Goal: Task Accomplishment & Management: Manage account settings

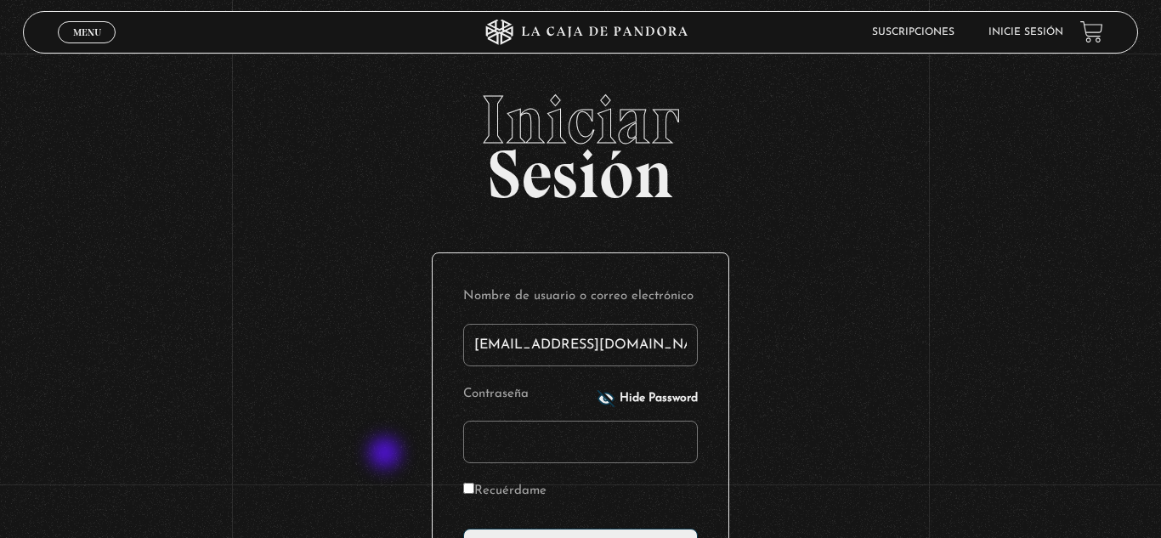
click at [387, 455] on div "Iniciar Sesión Nombre de usuario o correo electrónico [EMAIL_ADDRESS][DOMAIN_NA…" at bounding box center [580, 411] width 1161 height 651
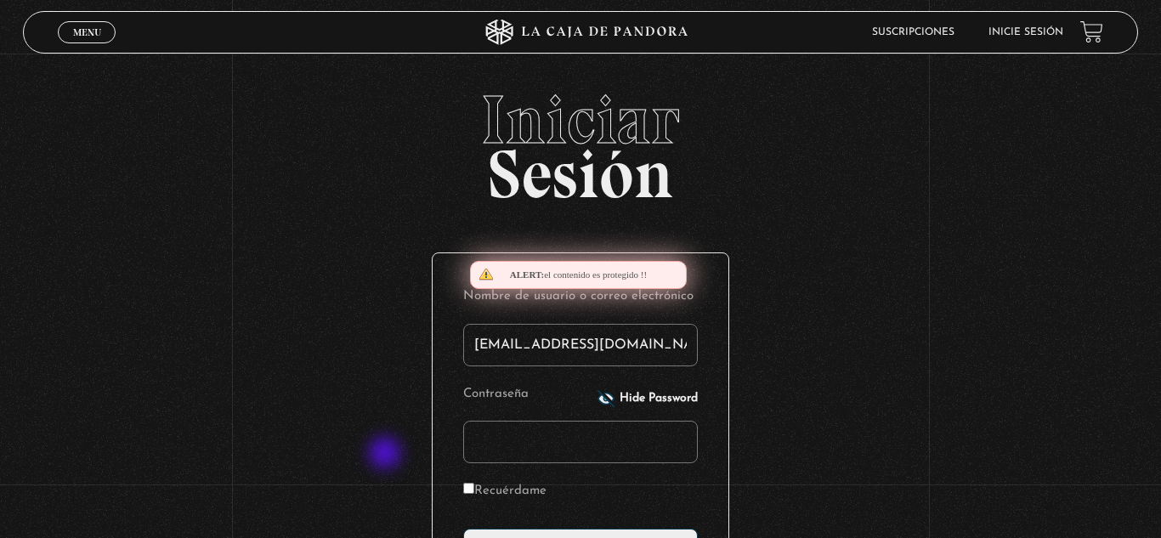
click at [387, 455] on div "Iniciar Sesión Nombre de usuario o correo electrónico [EMAIL_ADDRESS][DOMAIN_NA…" at bounding box center [580, 411] width 1161 height 651
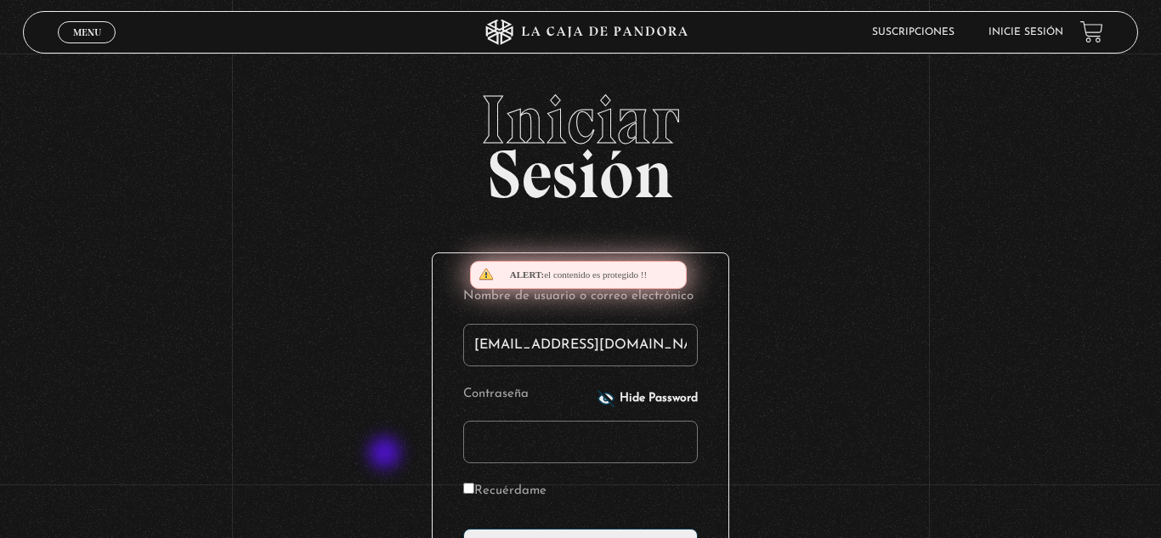
click at [387, 455] on div "Iniciar Sesión Nombre de usuario o correo electrónico [EMAIL_ADDRESS][DOMAIN_NA…" at bounding box center [580, 411] width 1161 height 651
click at [109, 239] on div "Iniciar Sesión Nombre de usuario o correo electrónico [EMAIL_ADDRESS][DOMAIN_NA…" at bounding box center [580, 411] width 1161 height 651
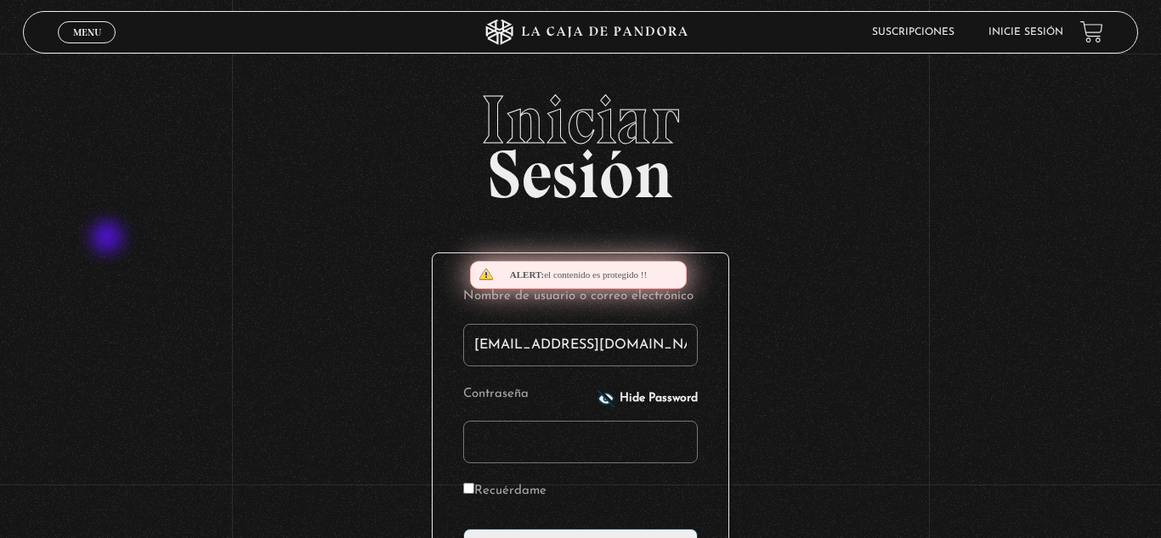
click at [109, 239] on div "Iniciar Sesión Nombre de usuario o correo electrónico [EMAIL_ADDRESS][DOMAIN_NA…" at bounding box center [580, 411] width 1161 height 651
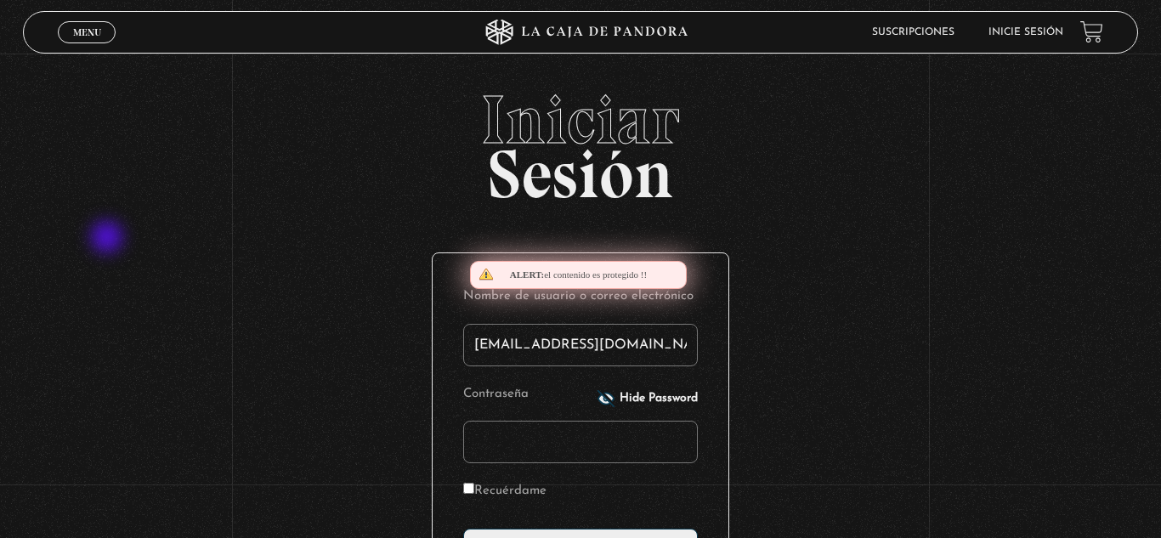
click at [109, 239] on div "Iniciar Sesión Nombre de usuario o correo electrónico [EMAIL_ADDRESS][DOMAIN_NA…" at bounding box center [580, 411] width 1161 height 651
click at [287, 378] on div "Iniciar Sesión Nombre de usuario o correo electrónico [EMAIL_ADDRESS][DOMAIN_NA…" at bounding box center [580, 411] width 1161 height 651
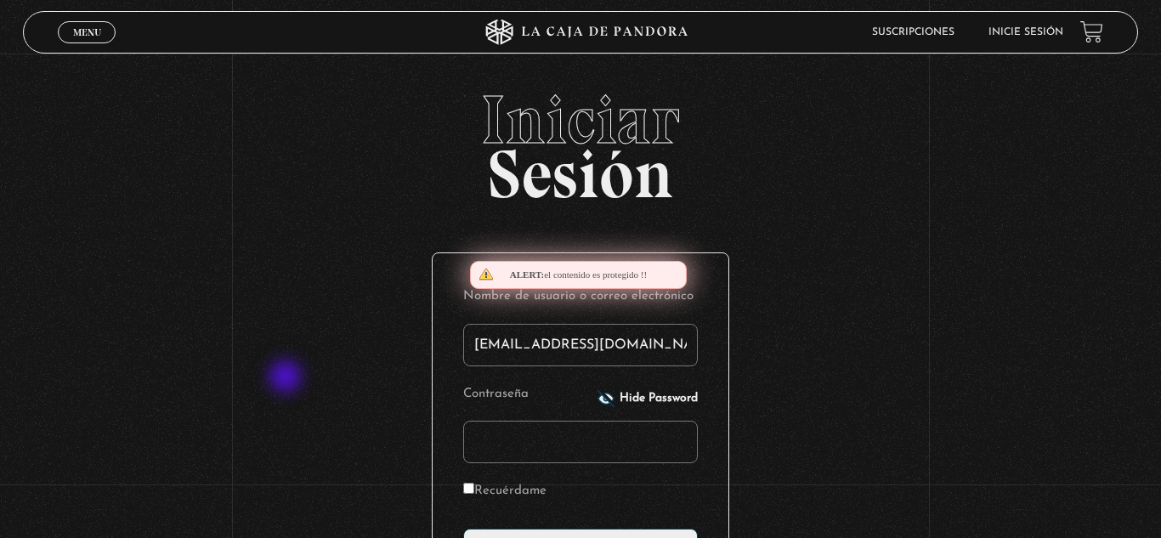
click at [287, 378] on div "Iniciar Sesión Nombre de usuario o correo electrónico [EMAIL_ADDRESS][DOMAIN_NA…" at bounding box center [580, 411] width 1161 height 651
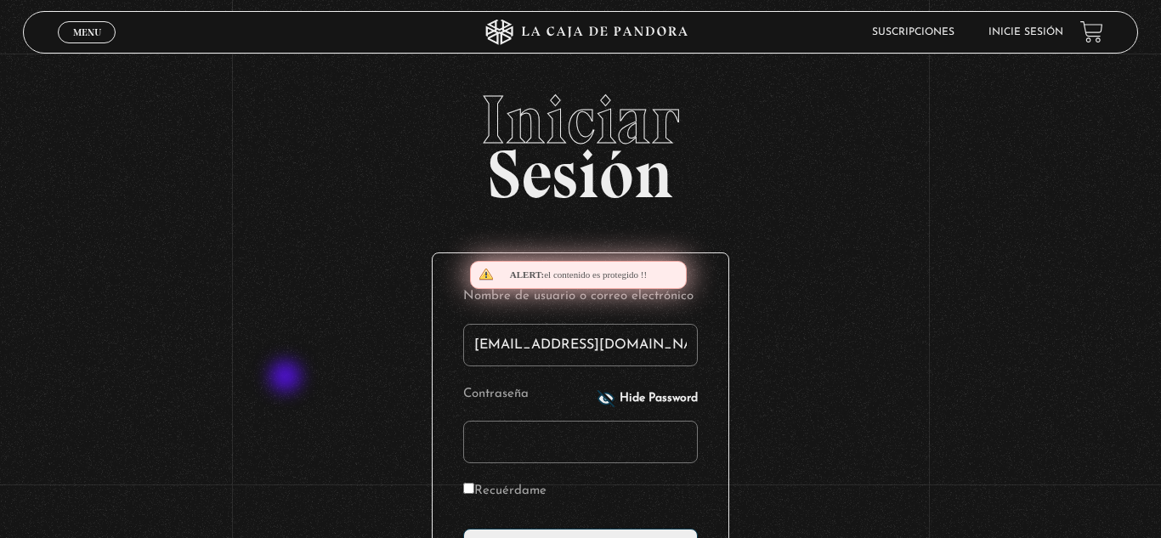
click at [287, 378] on div "Iniciar Sesión Nombre de usuario o correo electrónico [EMAIL_ADDRESS][DOMAIN_NA…" at bounding box center [580, 411] width 1161 height 651
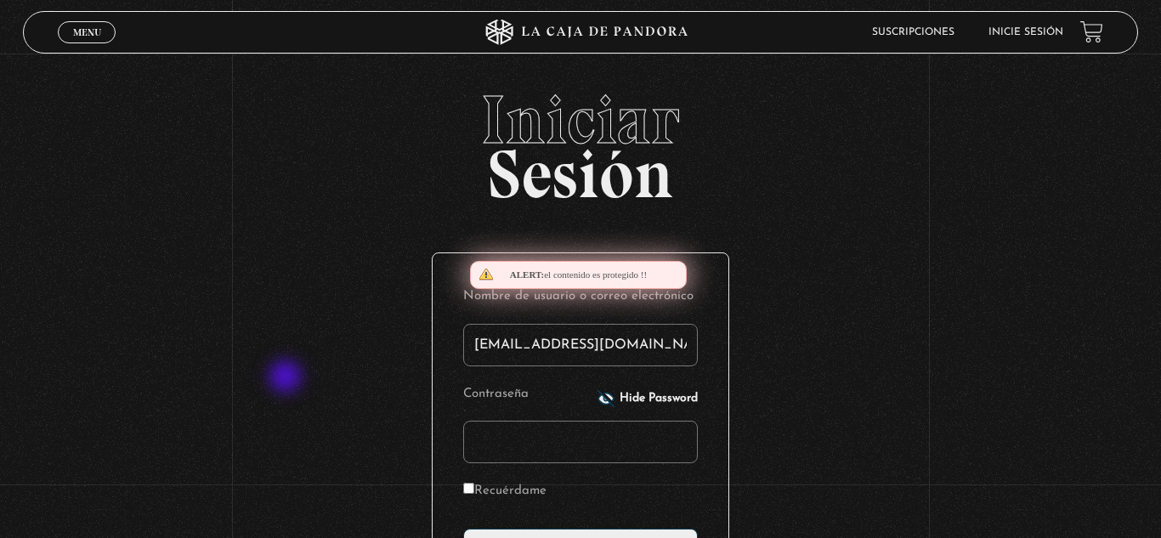
click at [287, 378] on div "Iniciar Sesión Nombre de usuario o correo electrónico [EMAIL_ADDRESS][DOMAIN_NA…" at bounding box center [580, 411] width 1161 height 651
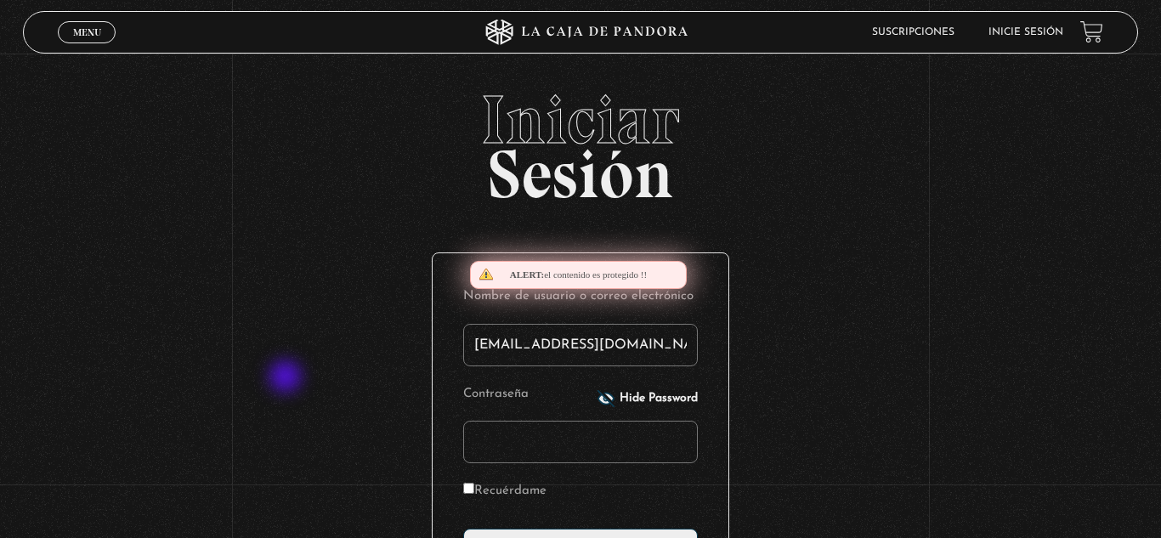
click at [287, 378] on div "Iniciar Sesión Nombre de usuario o correo electrónico [EMAIL_ADDRESS][DOMAIN_NA…" at bounding box center [580, 411] width 1161 height 651
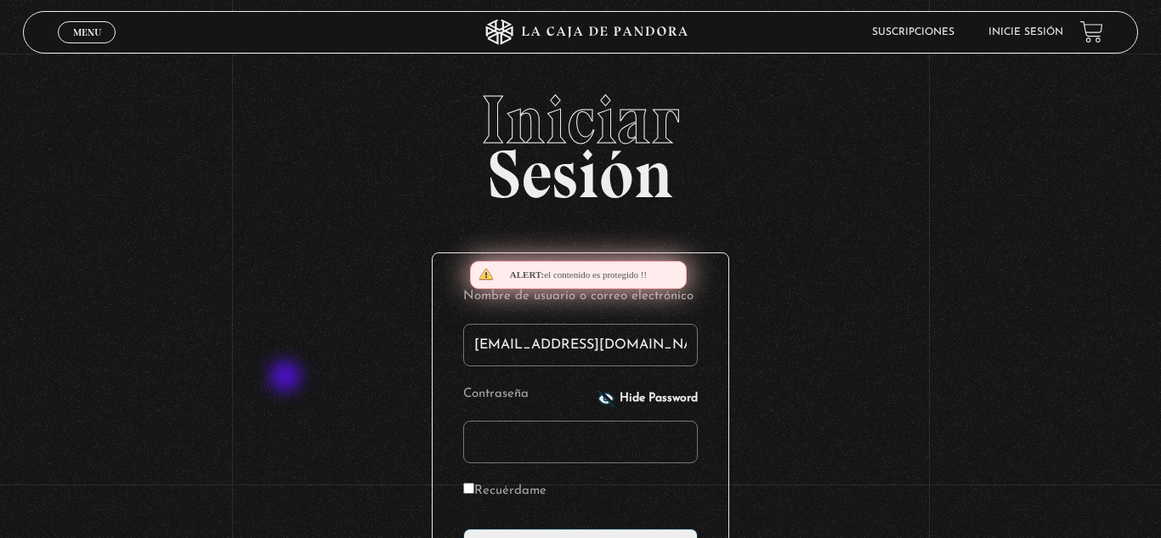
click at [287, 378] on div "Iniciar Sesión Nombre de usuario o correo electrónico [EMAIL_ADDRESS][DOMAIN_NA…" at bounding box center [580, 411] width 1161 height 651
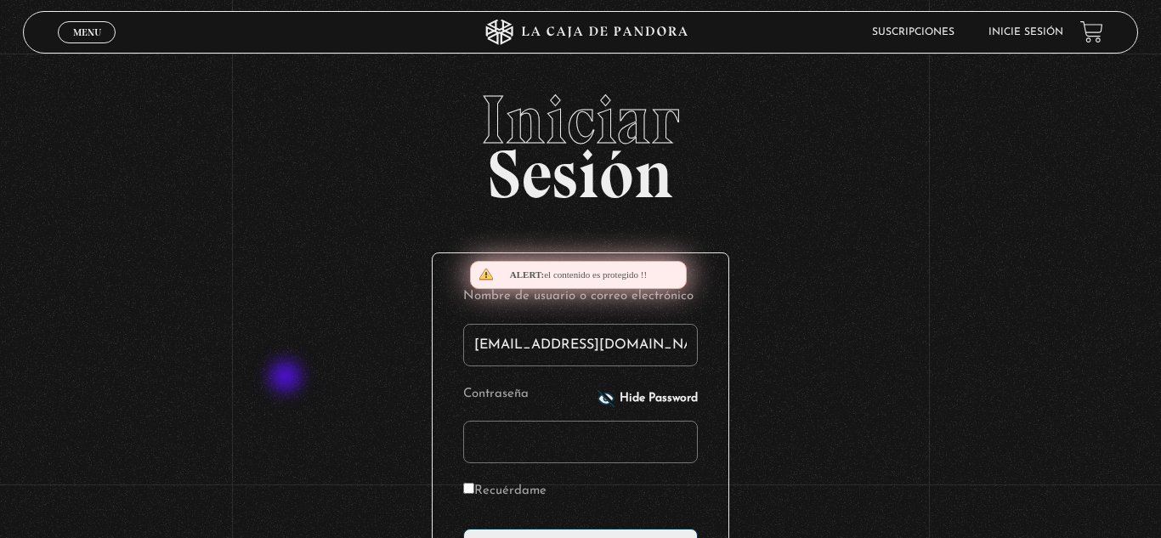
click at [287, 378] on div "Iniciar Sesión Nombre de usuario o correo electrónico [EMAIL_ADDRESS][DOMAIN_NA…" at bounding box center [580, 411] width 1161 height 651
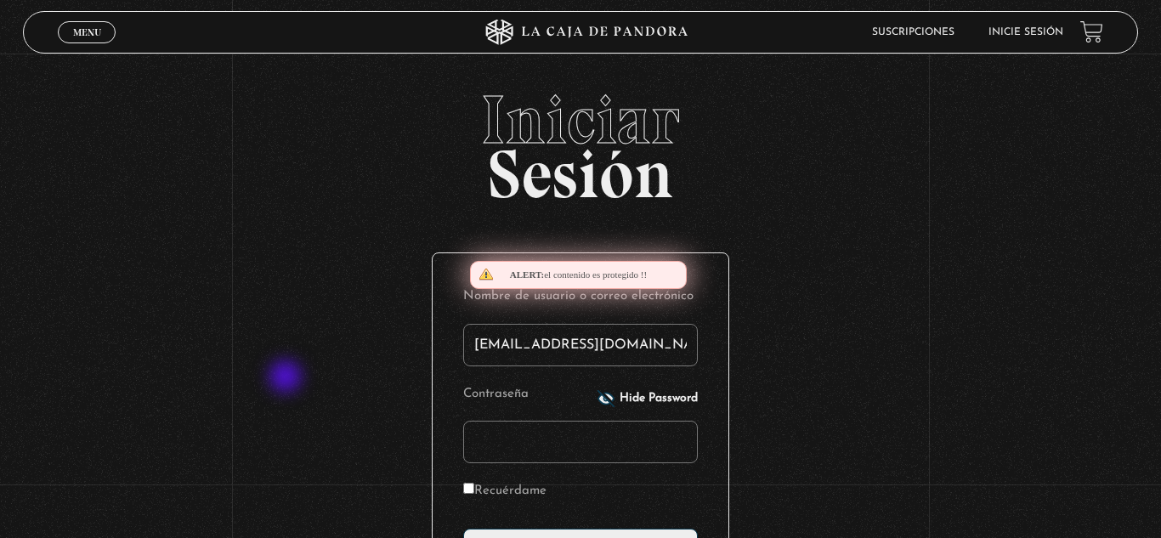
click at [287, 378] on div "Iniciar Sesión Nombre de usuario o correo electrónico [EMAIL_ADDRESS][DOMAIN_NA…" at bounding box center [580, 411] width 1161 height 651
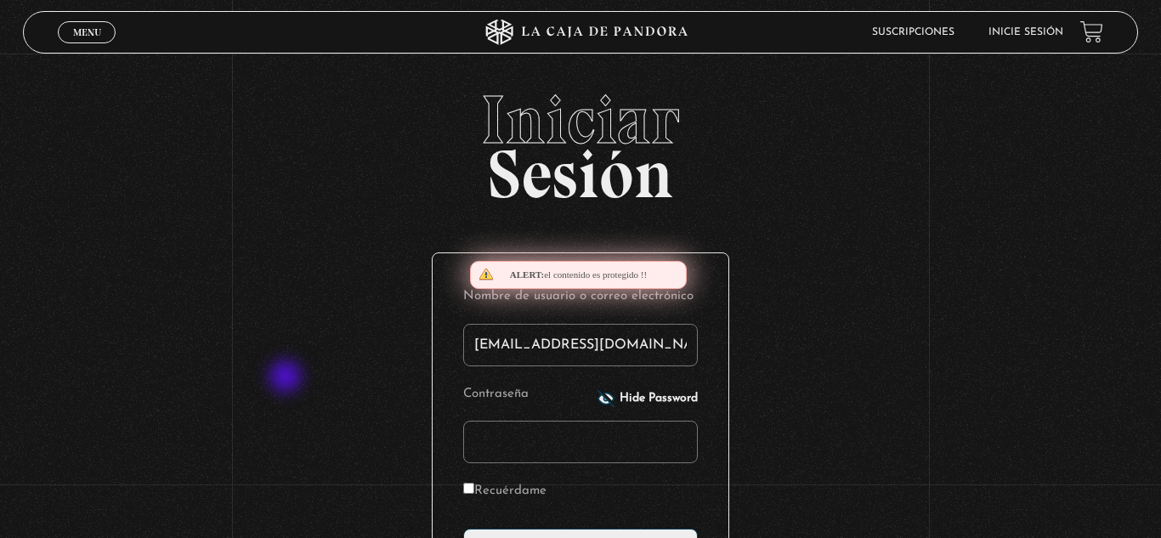
click at [287, 378] on div "Iniciar Sesión Nombre de usuario o correo electrónico [EMAIL_ADDRESS][DOMAIN_NA…" at bounding box center [580, 411] width 1161 height 651
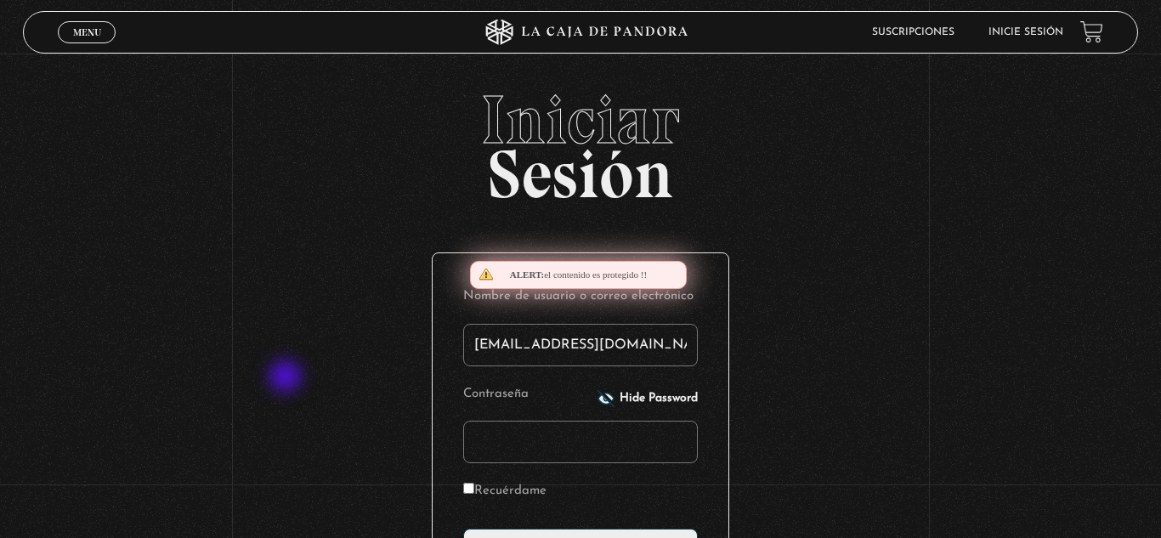
click at [287, 378] on div "Iniciar Sesión Nombre de usuario o correo electrónico [EMAIL_ADDRESS][DOMAIN_NA…" at bounding box center [580, 411] width 1161 height 651
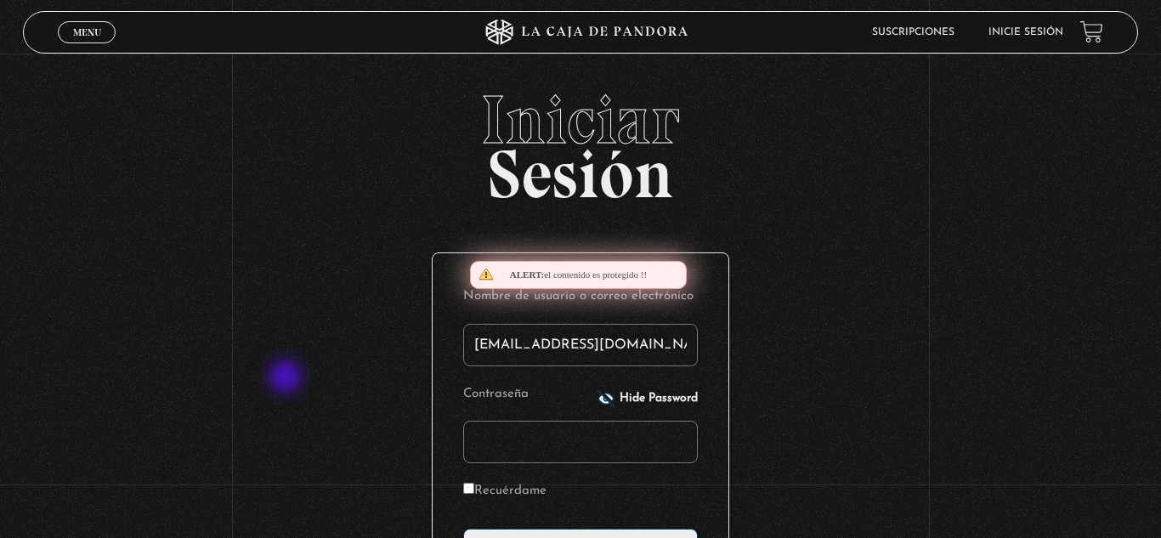
click at [287, 378] on div "Iniciar Sesión Nombre de usuario o correo electrónico [EMAIL_ADDRESS][DOMAIN_NA…" at bounding box center [580, 411] width 1161 height 651
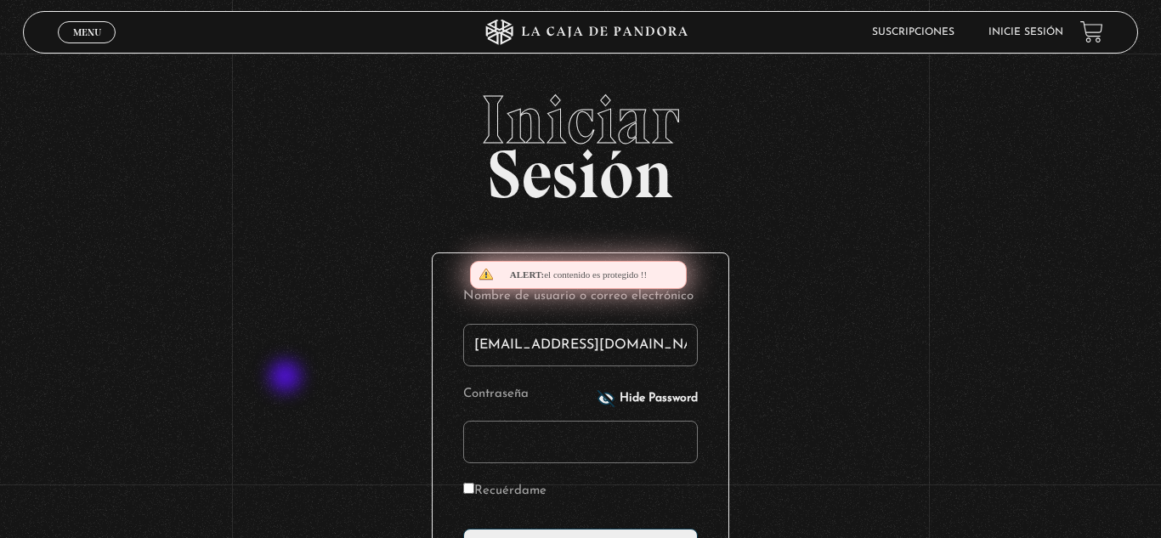
click at [287, 378] on div "Iniciar Sesión Nombre de usuario o correo electrónico [EMAIL_ADDRESS][DOMAIN_NA…" at bounding box center [580, 411] width 1161 height 651
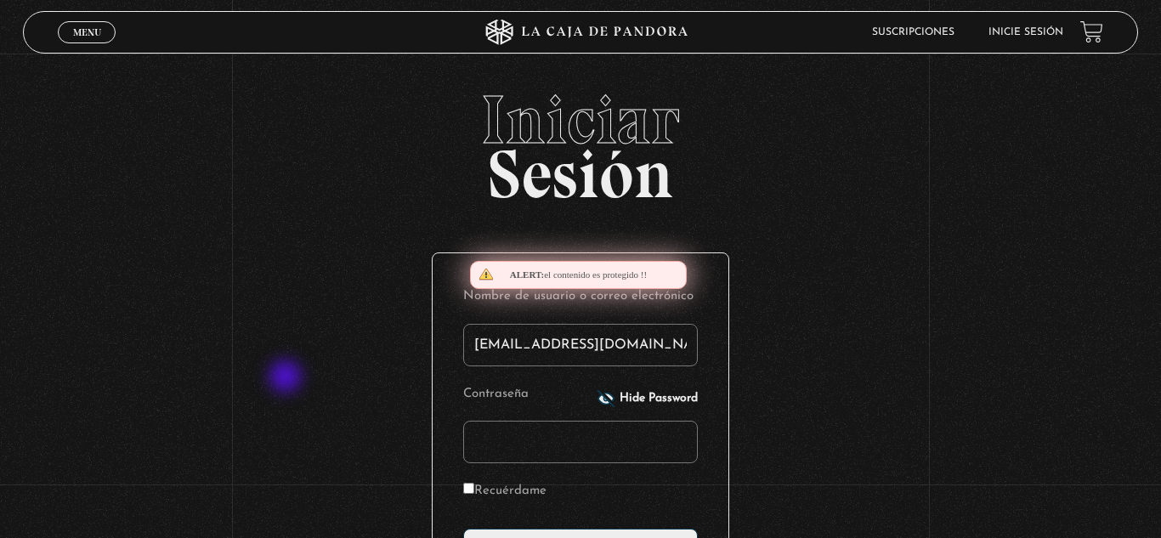
click at [287, 378] on div "Iniciar Sesión Nombre de usuario o correo electrónico [EMAIL_ADDRESS][DOMAIN_NA…" at bounding box center [580, 411] width 1161 height 651
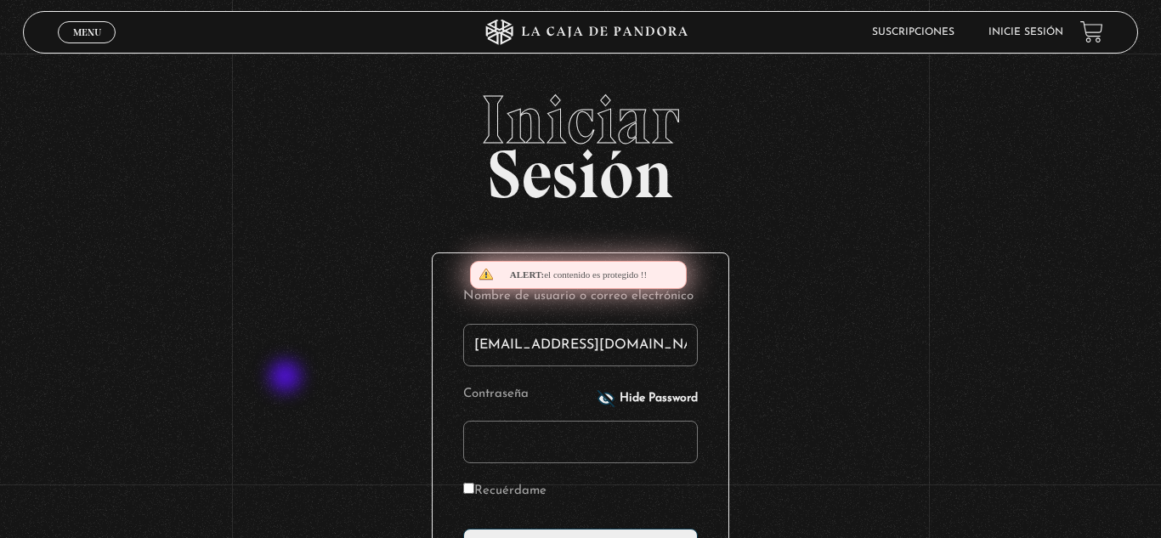
click at [287, 378] on div "Iniciar Sesión Nombre de usuario o correo electrónico [EMAIL_ADDRESS][DOMAIN_NA…" at bounding box center [580, 411] width 1161 height 651
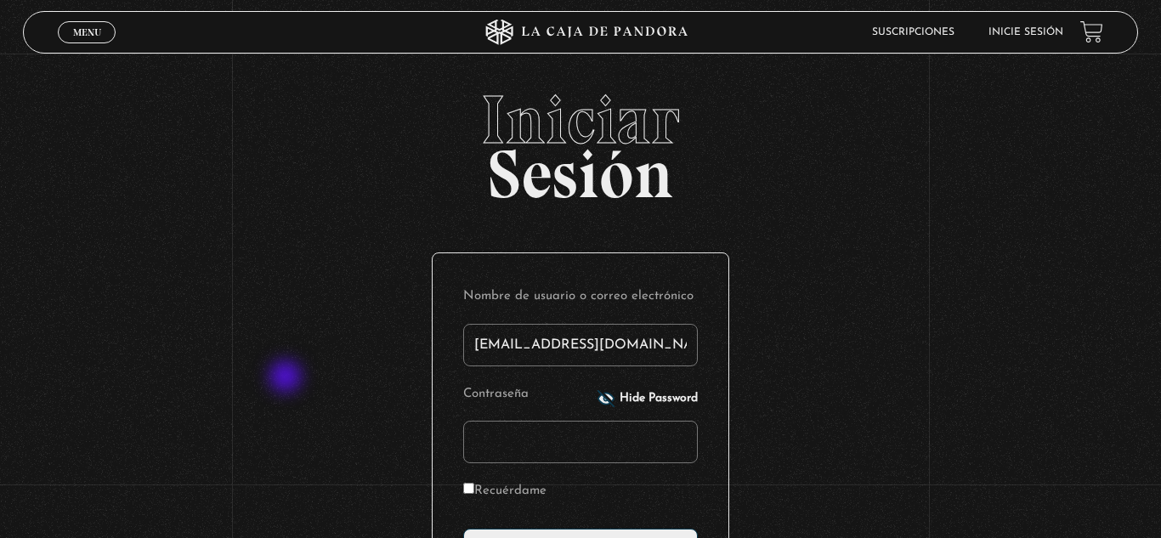
click at [287, 378] on div "Iniciar Sesión Nombre de usuario o correo electrónico [EMAIL_ADDRESS][DOMAIN_NA…" at bounding box center [580, 411] width 1161 height 651
